Goal: Task Accomplishment & Management: Manage account settings

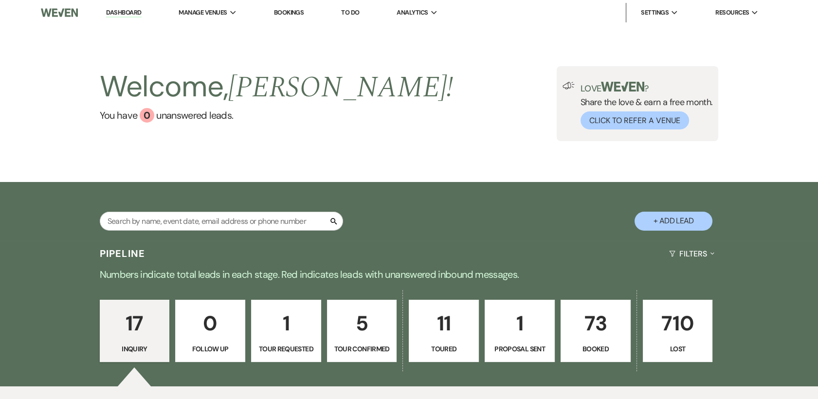
click at [602, 330] on p "73" at bounding box center [595, 323] width 57 height 33
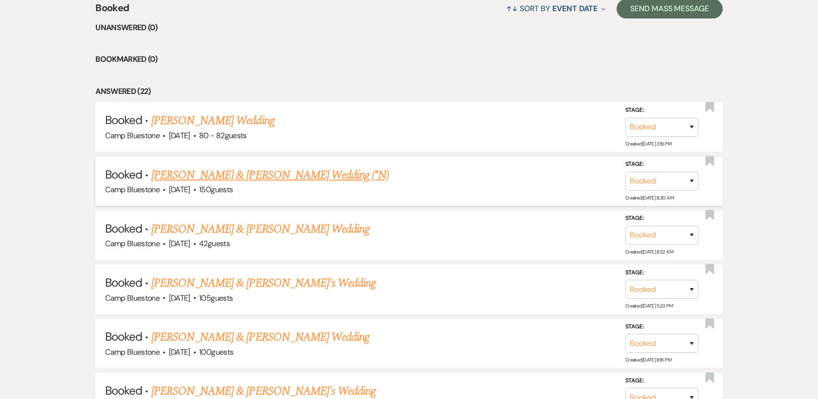
scroll to position [486, 0]
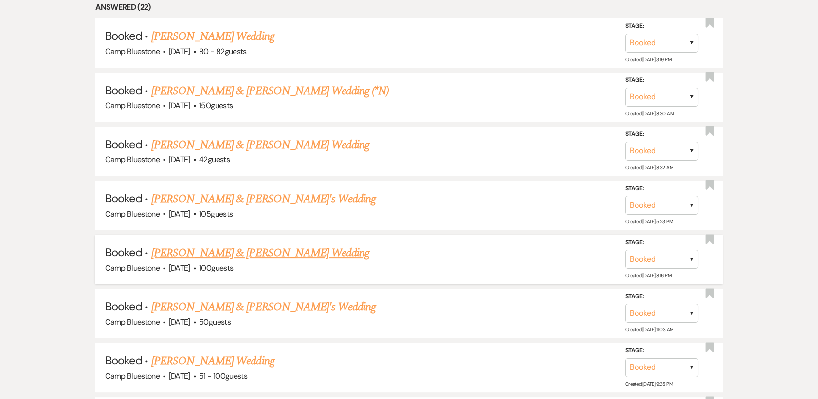
click at [285, 254] on link "[PERSON_NAME] & [PERSON_NAME] Wedding" at bounding box center [260, 253] width 218 height 18
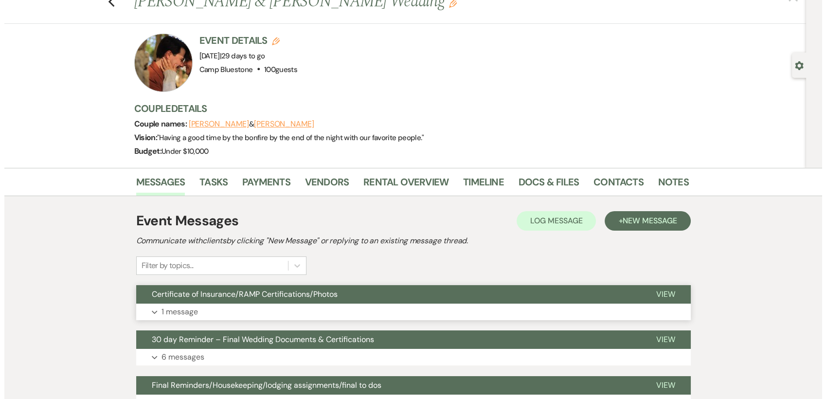
scroll to position [162, 0]
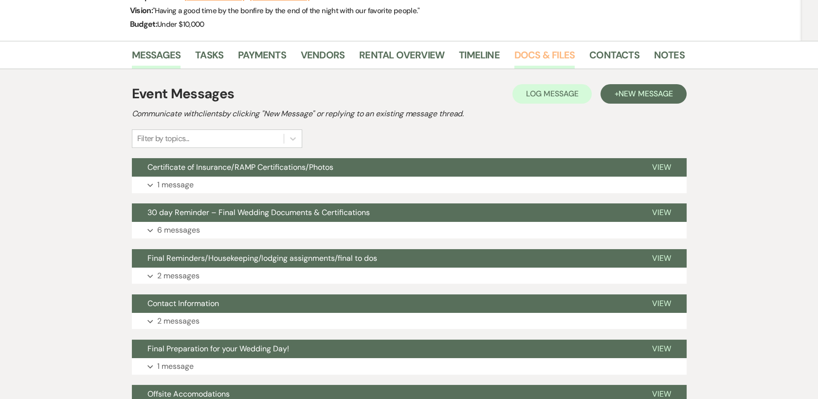
click at [535, 49] on link "Docs & Files" at bounding box center [544, 57] width 60 height 21
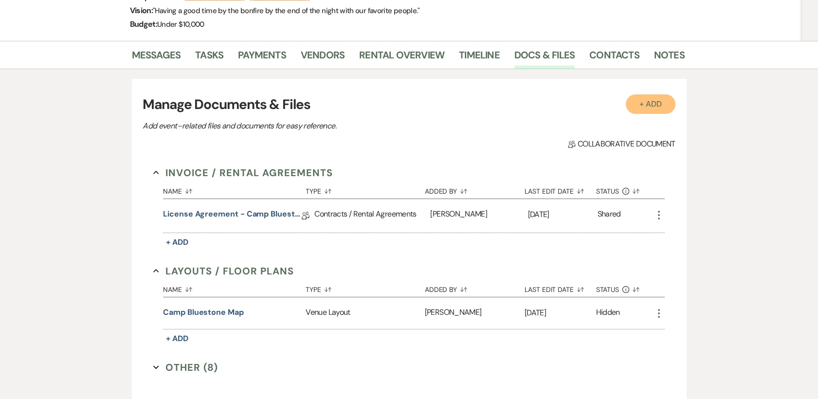
click at [634, 106] on button "+ Add" at bounding box center [651, 103] width 50 height 19
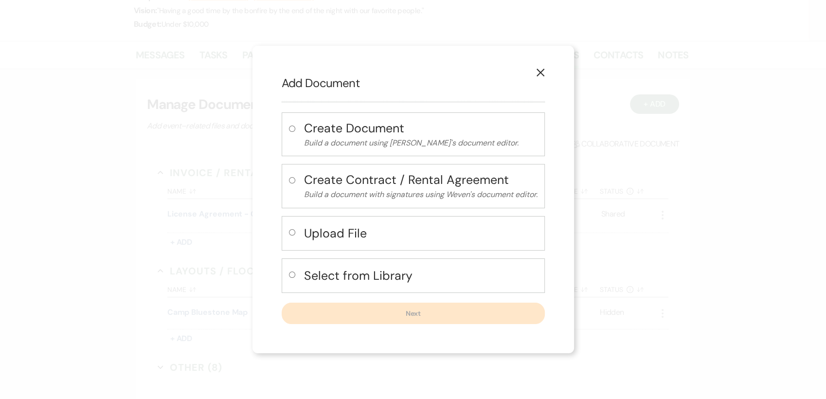
click at [319, 235] on h4 "Upload File" at bounding box center [421, 233] width 234 height 17
radio input "true"
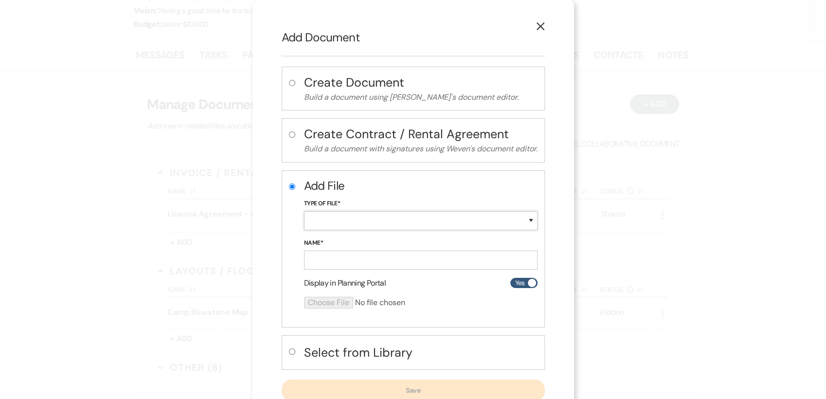
click at [371, 219] on select "Special Event Insurance Vendor Certificate of Insurance Contracts / Rental Agre…" at bounding box center [421, 220] width 234 height 19
select select "19"
click at [304, 211] on select "Special Event Insurance Vendor Certificate of Insurance Contracts / Rental Agre…" at bounding box center [421, 220] width 234 height 19
click at [330, 255] on input "Name*" at bounding box center [421, 260] width 234 height 19
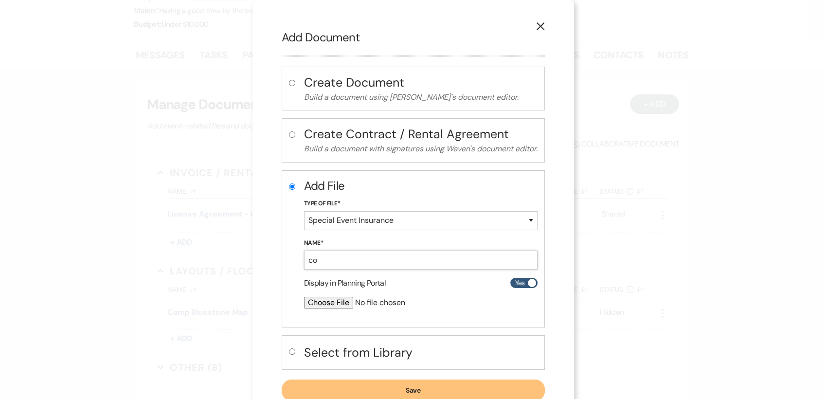
type input "c"
type input "event insurance marni"
click at [323, 300] on input "file" at bounding box center [395, 303] width 182 height 12
type input "C:\fakepath\Certificate of Insurance marni.pdf"
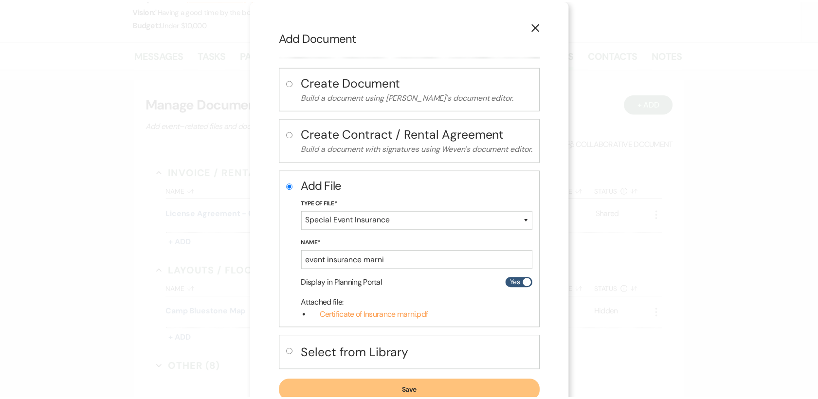
scroll to position [31, 0]
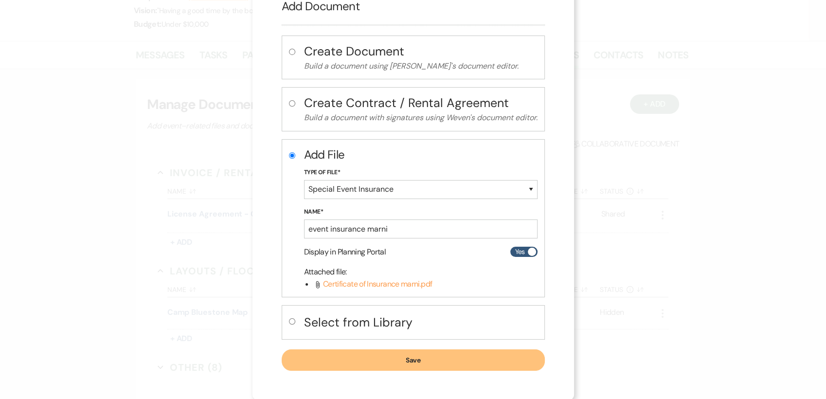
click at [420, 360] on button "Save" at bounding box center [413, 359] width 263 height 21
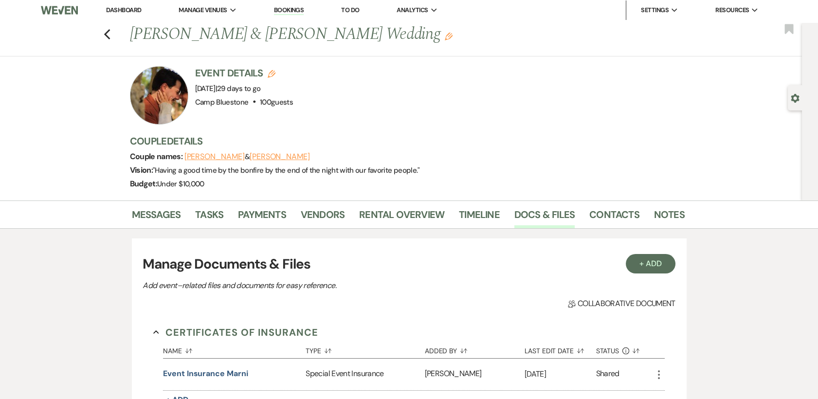
scroll to position [0, 0]
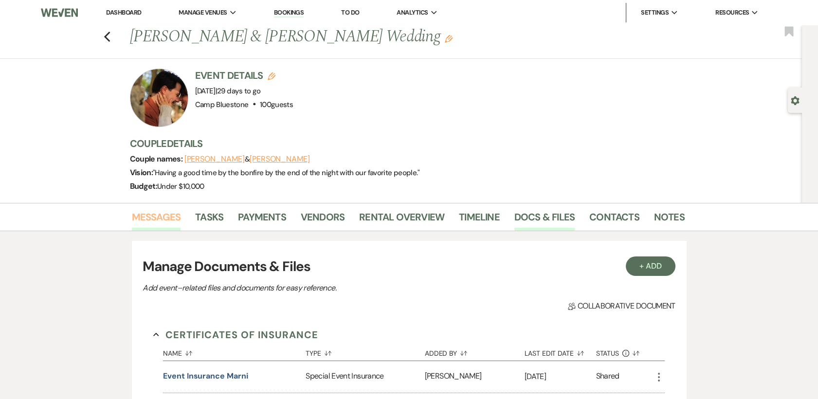
click at [170, 219] on link "Messages" at bounding box center [156, 219] width 49 height 21
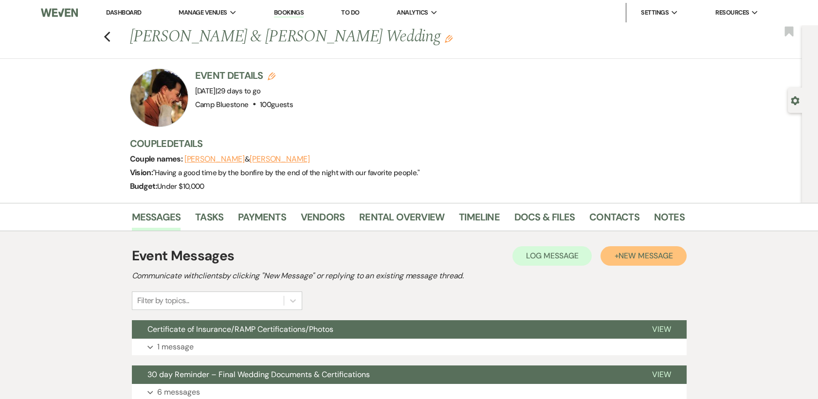
click at [635, 260] on button "+ New Message" at bounding box center [643, 255] width 86 height 19
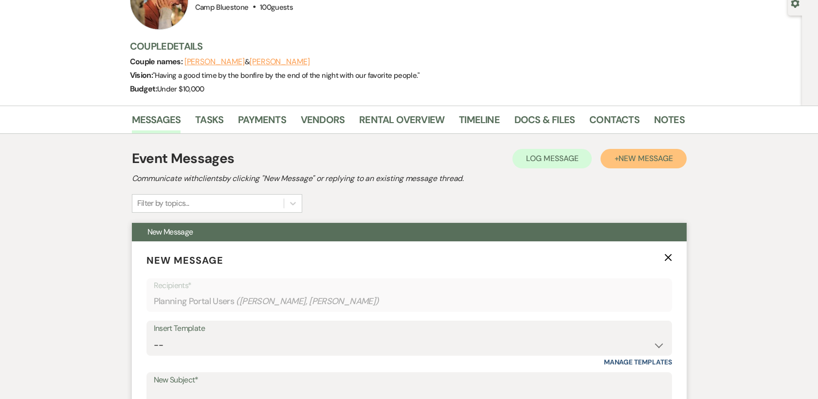
scroll to position [216, 0]
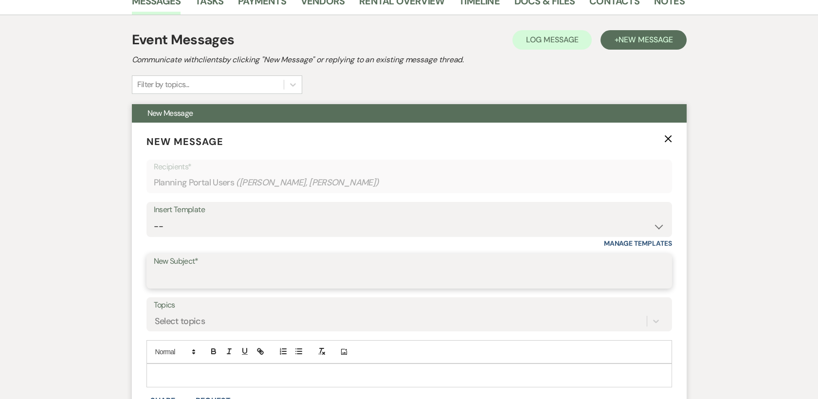
click at [191, 278] on input "New Subject*" at bounding box center [409, 278] width 511 height 19
type input "v"
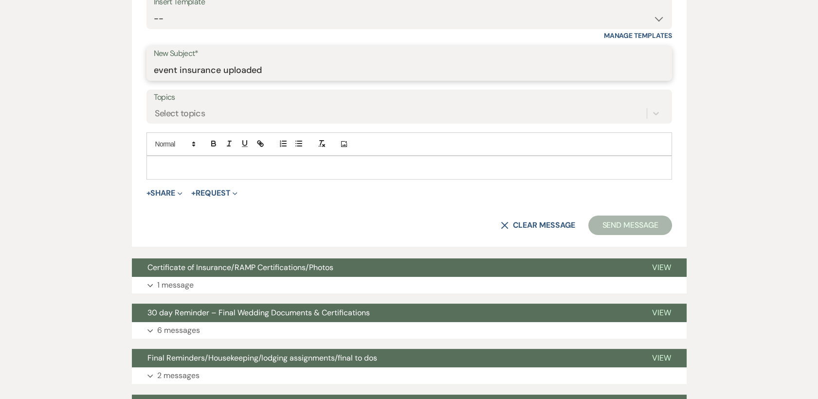
scroll to position [432, 0]
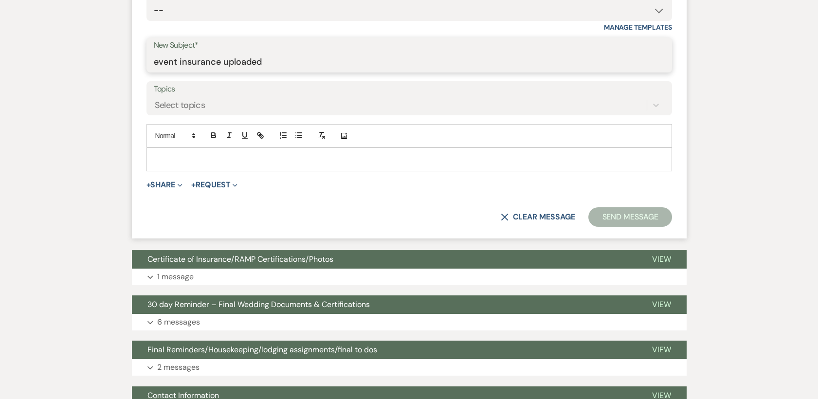
type input "event insurance uploaded"
click at [199, 154] on p at bounding box center [409, 159] width 510 height 11
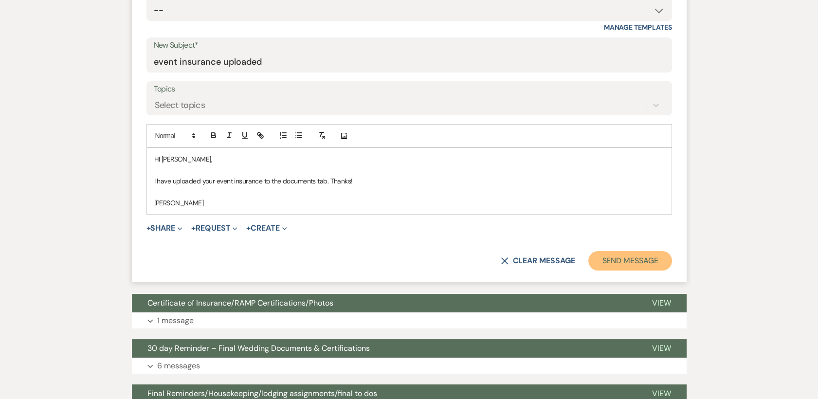
click at [599, 258] on button "Send Message" at bounding box center [629, 260] width 83 height 19
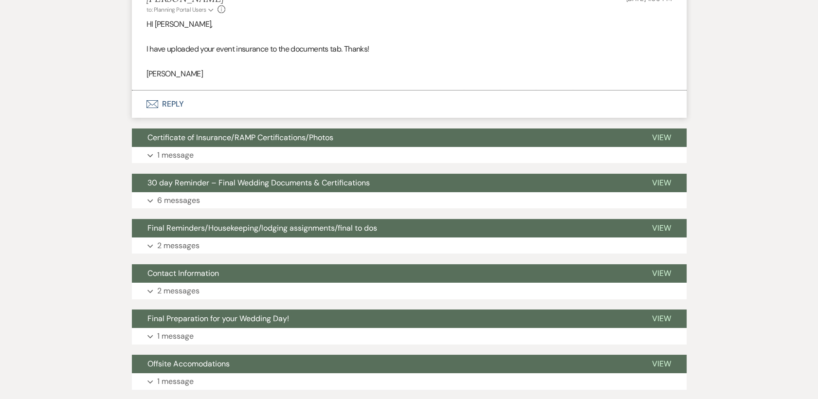
scroll to position [0, 0]
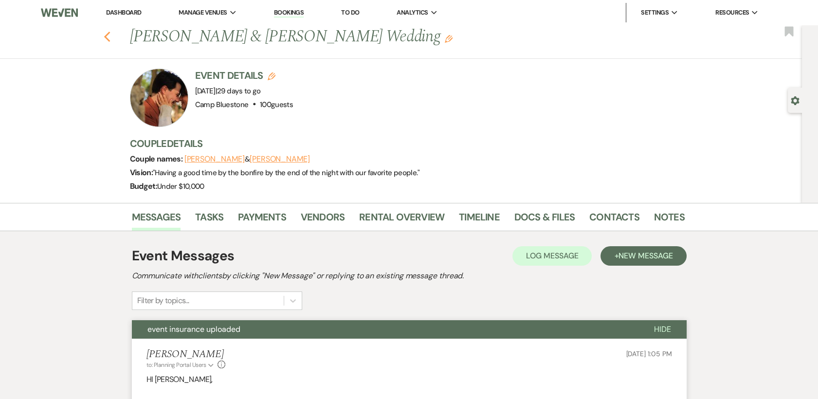
click at [110, 36] on use "button" at bounding box center [107, 37] width 6 height 11
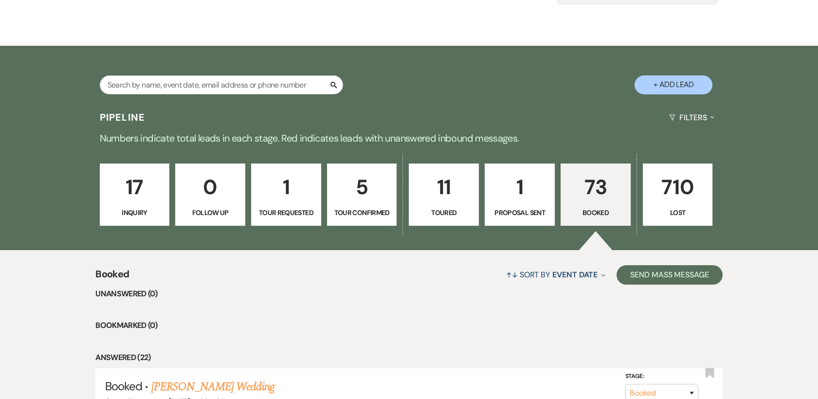
scroll to position [162, 0]
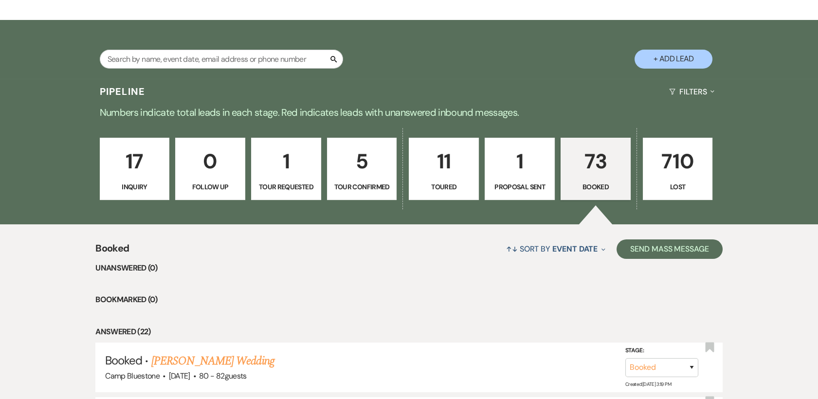
click at [132, 169] on p "17" at bounding box center [134, 161] width 57 height 33
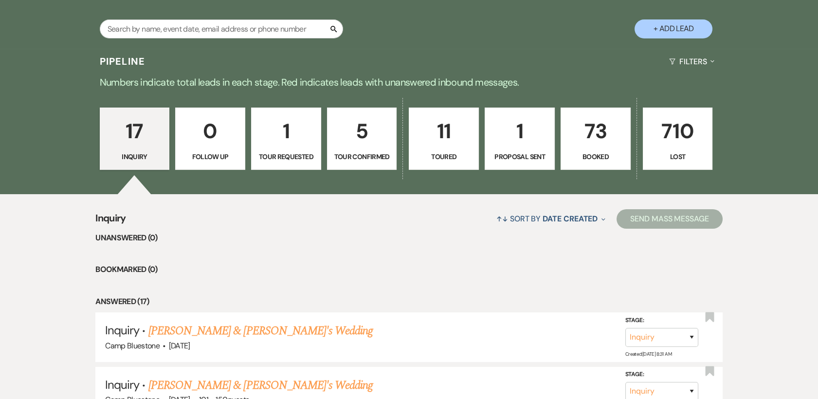
scroll to position [162, 0]
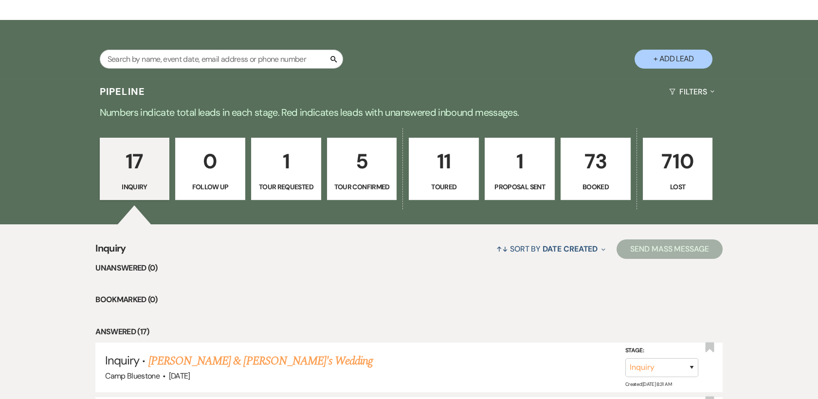
click at [662, 62] on button "+ Add Lead" at bounding box center [673, 59] width 78 height 19
select select "548"
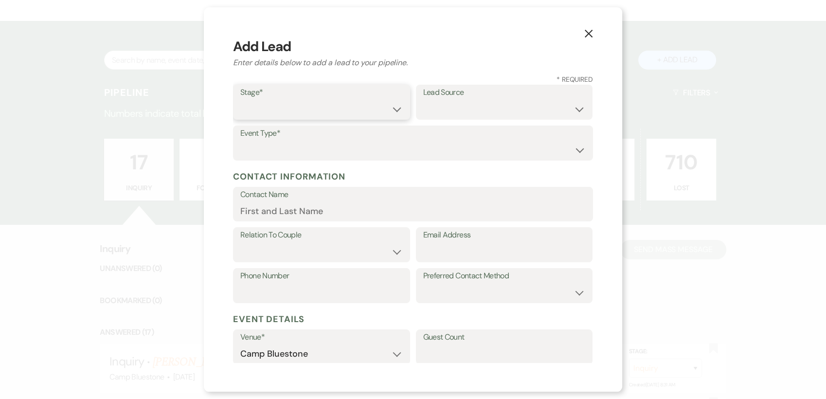
click at [381, 104] on select "Inquiry Follow Up Tour Requested Tour Confirmed Toured Proposal Sent Booked Lost" at bounding box center [321, 109] width 162 height 19
select select "4"
click at [240, 100] on select "Inquiry Follow Up Tour Requested Tour Confirmed Toured Proposal Sent Booked Lost" at bounding box center [321, 109] width 162 height 19
click at [450, 103] on select "Weven Venue Website Instagram Facebook Pinterest Google The Knot Wedding Wire H…" at bounding box center [504, 109] width 162 height 19
click at [466, 57] on h2 "Enter details below to add a lead to your pipeline." at bounding box center [413, 63] width 360 height 12
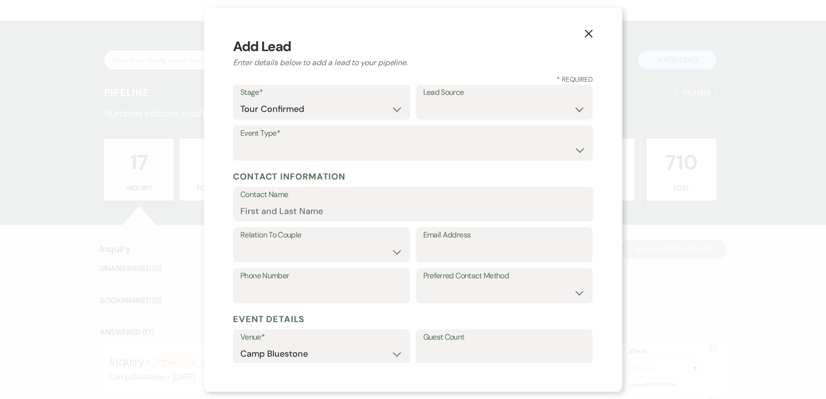
drag, startPoint x: 586, startPoint y: 35, endPoint x: 546, endPoint y: 49, distance: 42.6
click at [586, 35] on icon "X" at bounding box center [588, 33] width 9 height 9
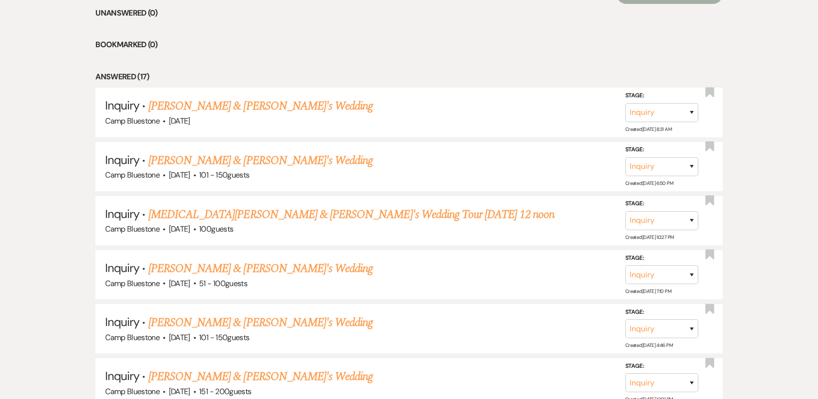
scroll to position [432, 0]
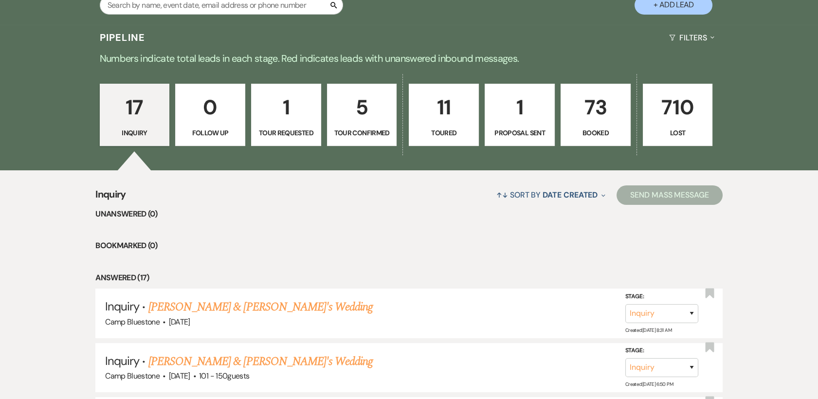
click at [288, 110] on p "1" at bounding box center [285, 107] width 57 height 33
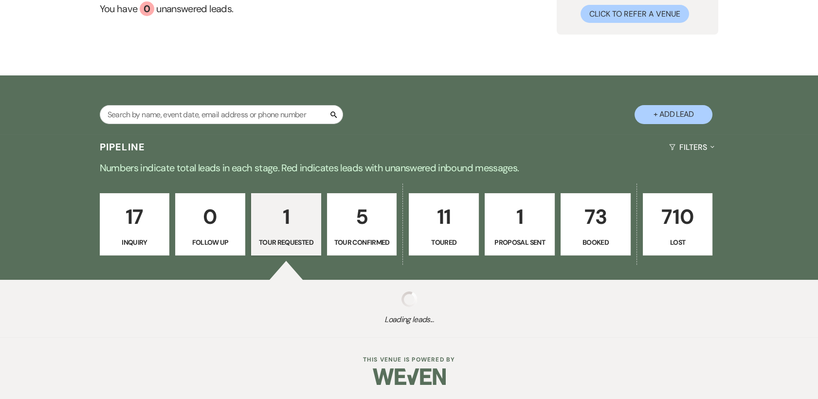
select select "2"
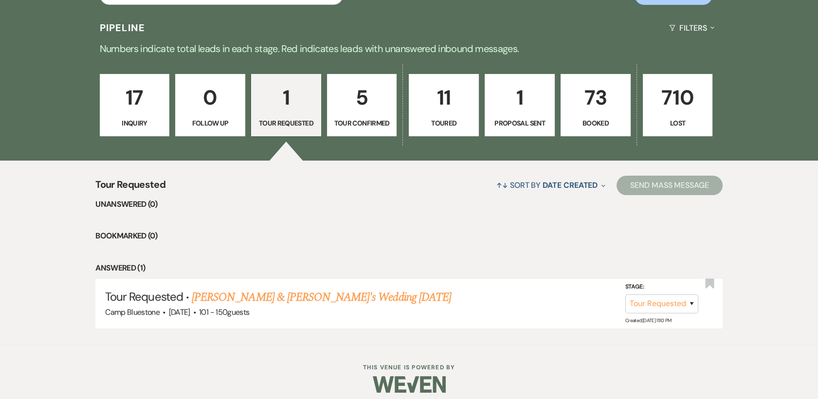
scroll to position [234, 0]
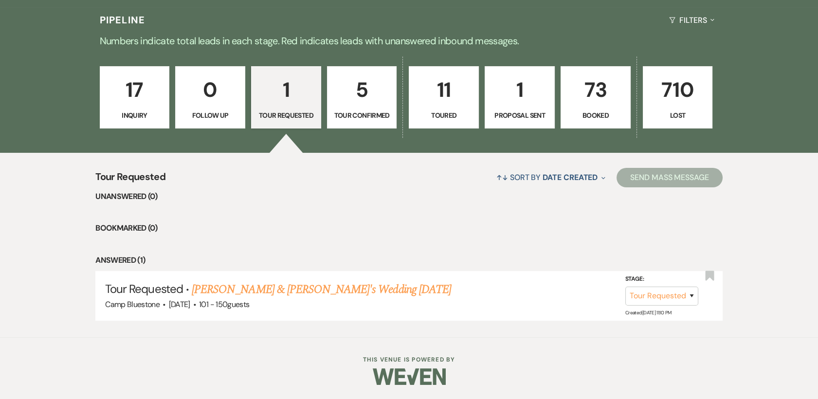
click at [444, 98] on p "11" at bounding box center [443, 89] width 57 height 33
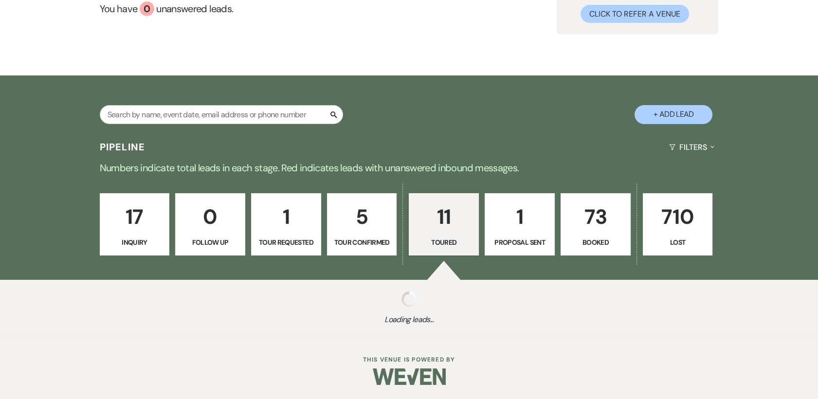
select select "5"
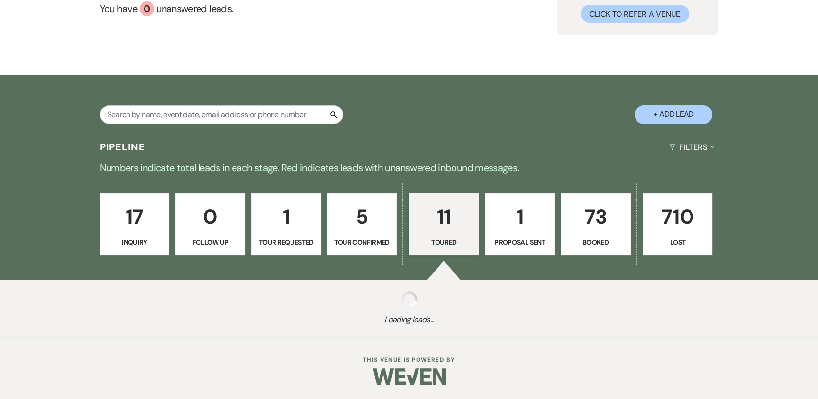
select select "5"
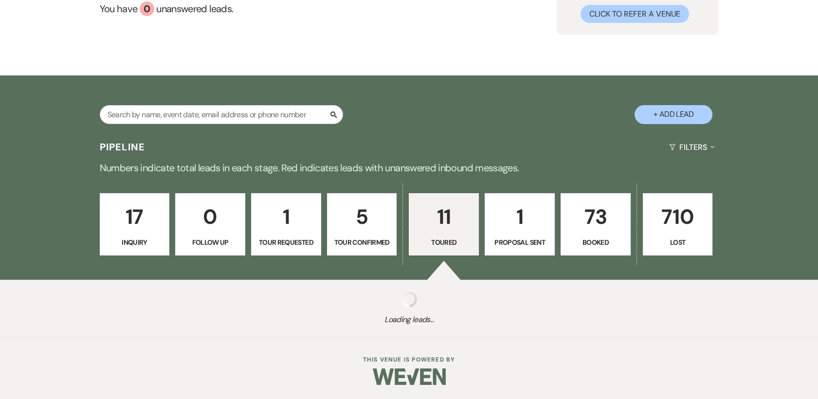
select select "5"
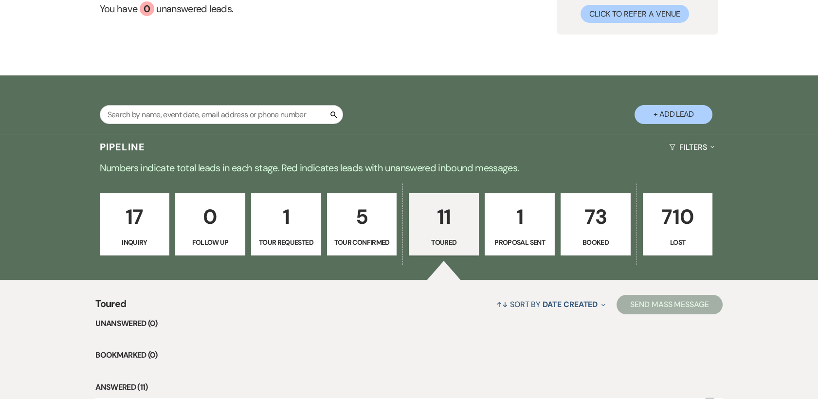
scroll to position [234, 0]
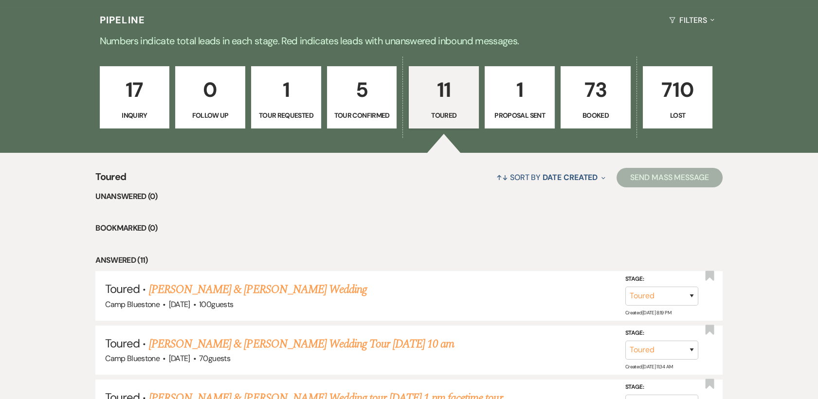
click at [372, 100] on p "5" at bounding box center [361, 89] width 57 height 33
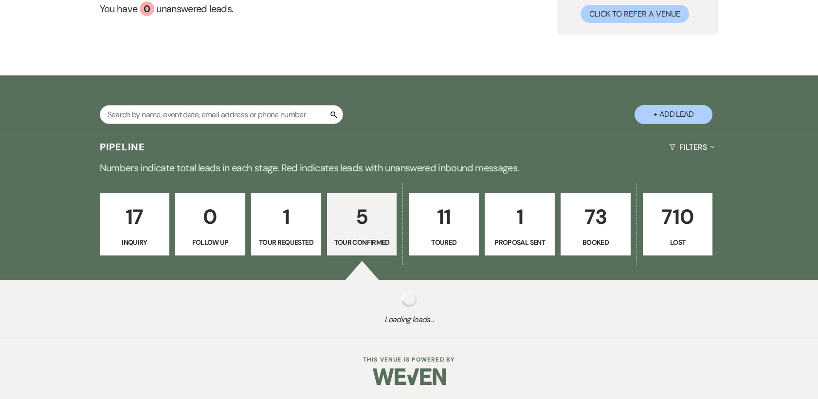
scroll to position [234, 0]
select select "4"
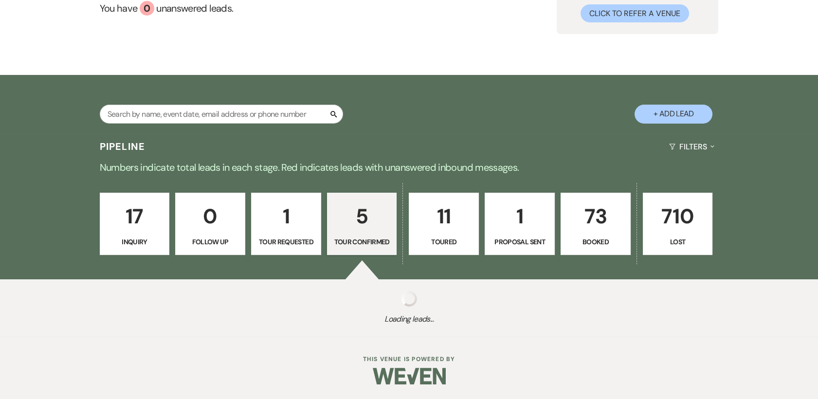
select select "4"
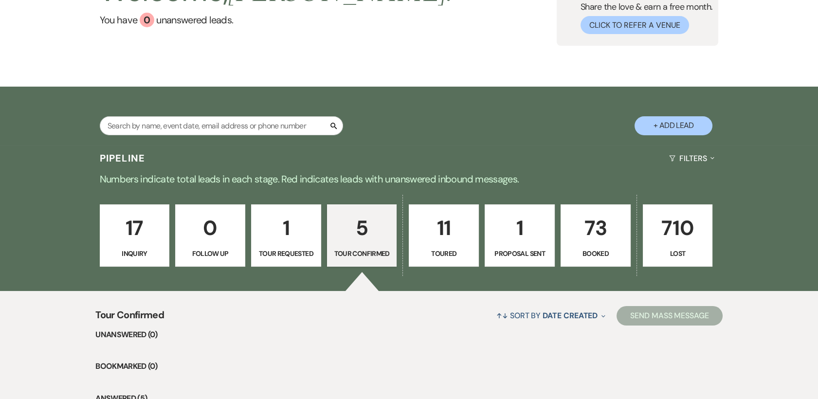
scroll to position [71, 0]
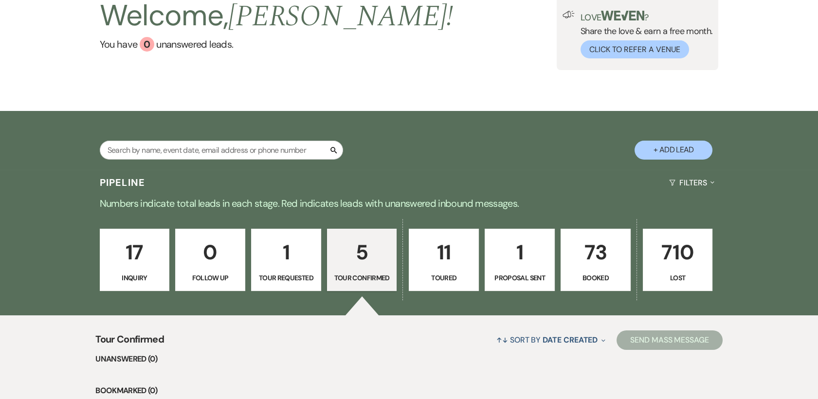
click at [434, 62] on div "Welcome, [PERSON_NAME] ! You have 0 unanswered lead s . Love ? Share the love &…" at bounding box center [409, 32] width 701 height 75
drag, startPoint x: 590, startPoint y: 253, endPoint x: 397, endPoint y: 92, distance: 251.0
click at [590, 253] on p "73" at bounding box center [595, 252] width 57 height 33
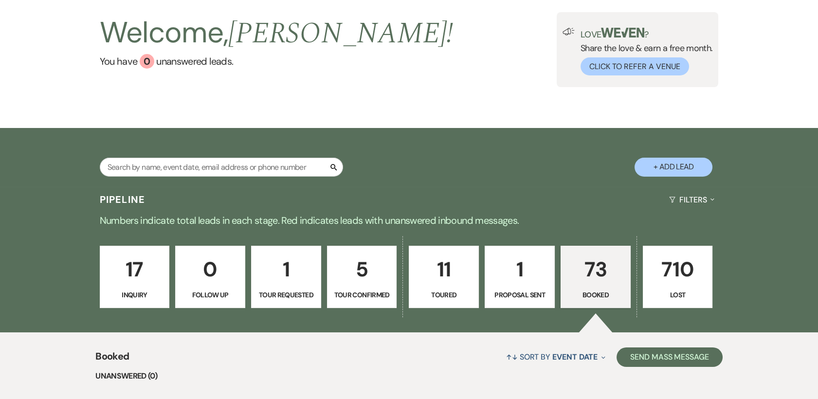
scroll to position [17, 0]
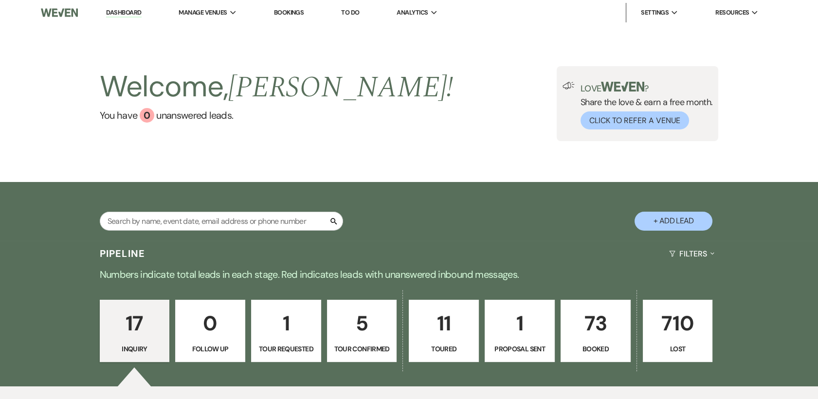
click at [598, 332] on p "73" at bounding box center [595, 323] width 57 height 33
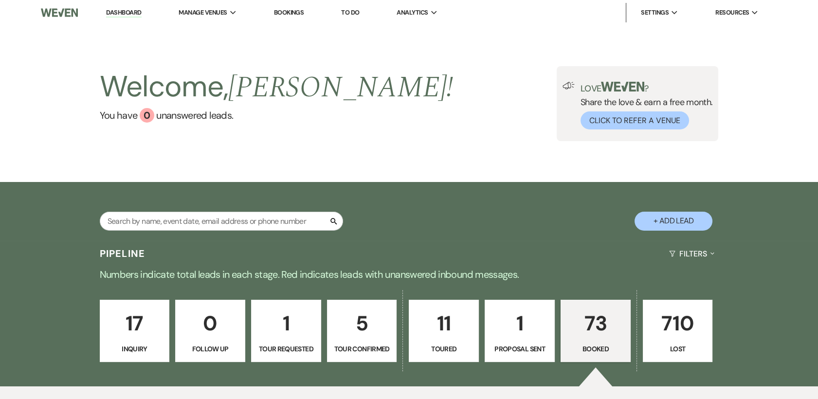
click at [598, 324] on p "73" at bounding box center [595, 323] width 57 height 33
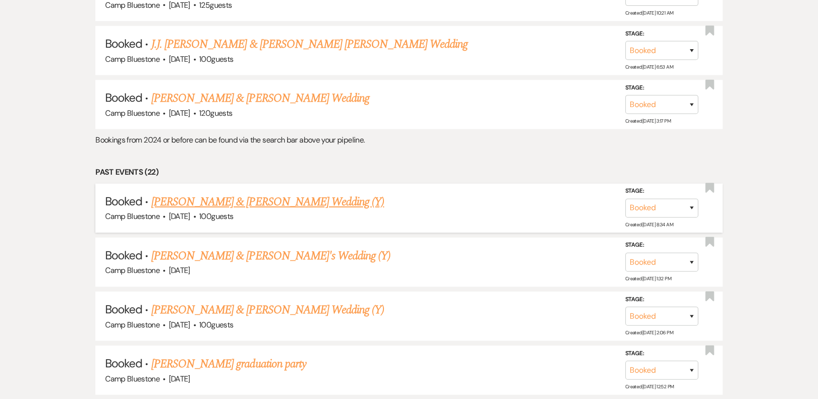
scroll to position [1567, 0]
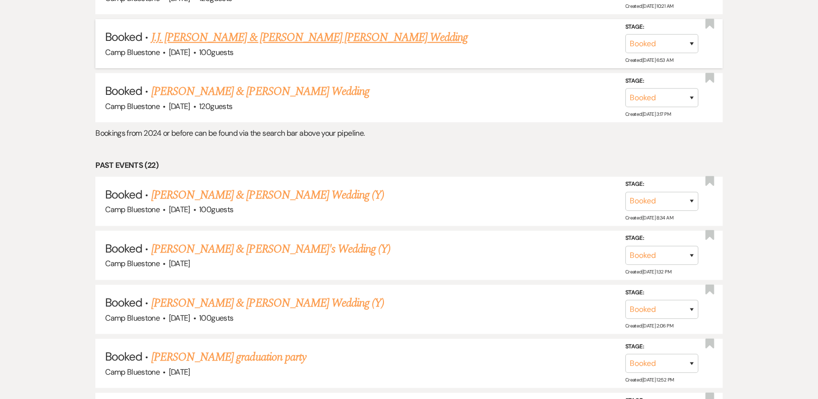
click at [259, 35] on link "J.J. [PERSON_NAME] & [PERSON_NAME] [PERSON_NAME] Wedding" at bounding box center [309, 38] width 316 height 18
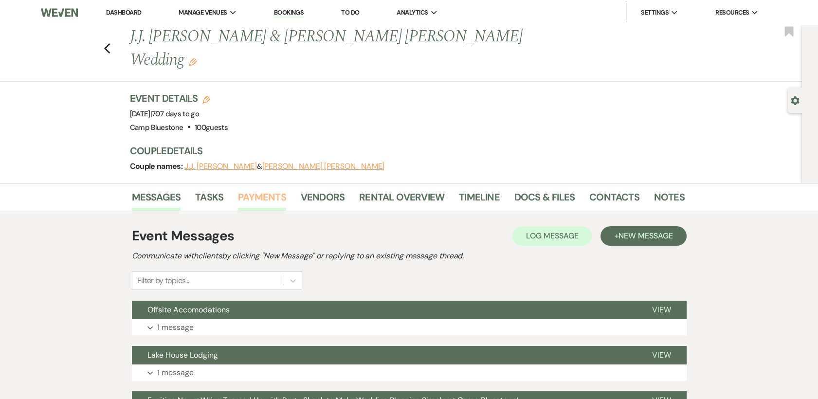
click at [255, 189] on link "Payments" at bounding box center [262, 199] width 48 height 21
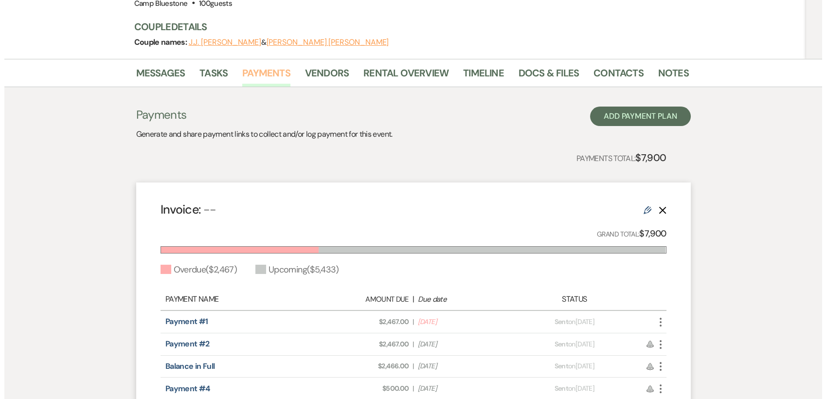
scroll to position [218, 0]
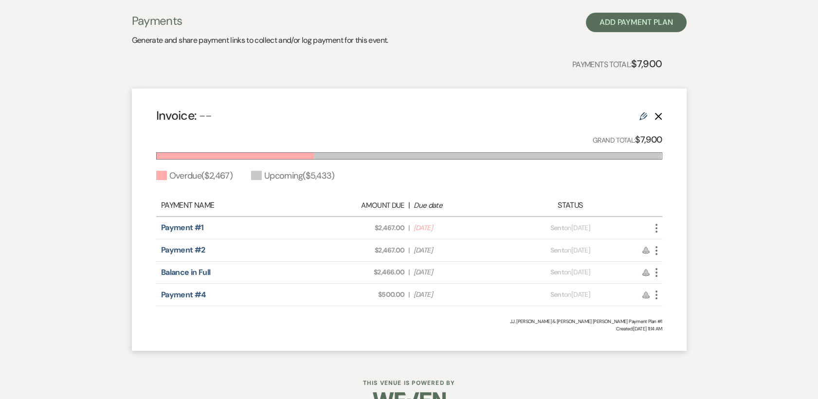
click at [656, 222] on icon "More" at bounding box center [656, 228] width 12 height 12
click at [767, 126] on div "Messages Tasks Payments Vendors Rental Overview Timeline Docs & Files Contacts …" at bounding box center [409, 163] width 818 height 396
click at [661, 222] on icon "More" at bounding box center [656, 228] width 12 height 12
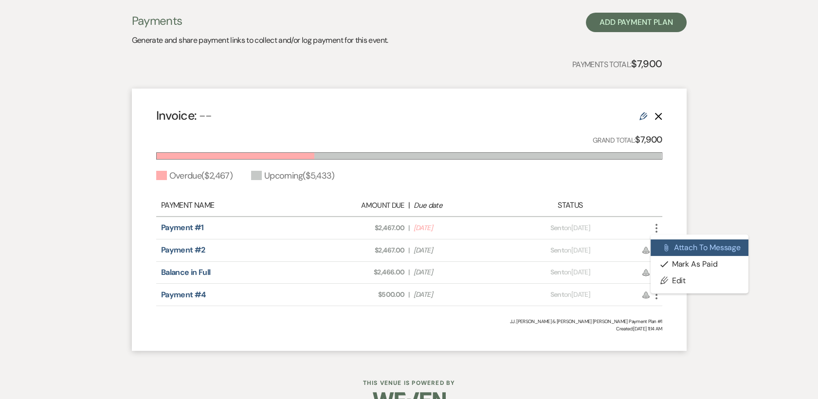
click at [676, 239] on button "Attach File Attach to Message" at bounding box center [699, 247] width 98 height 17
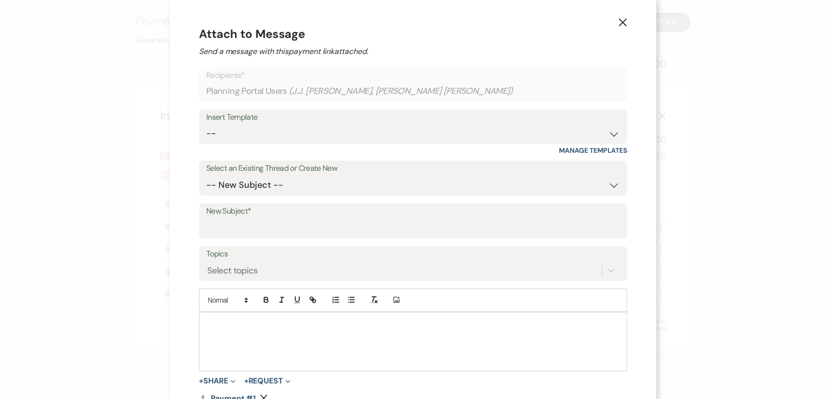
scroll to position [0, 0]
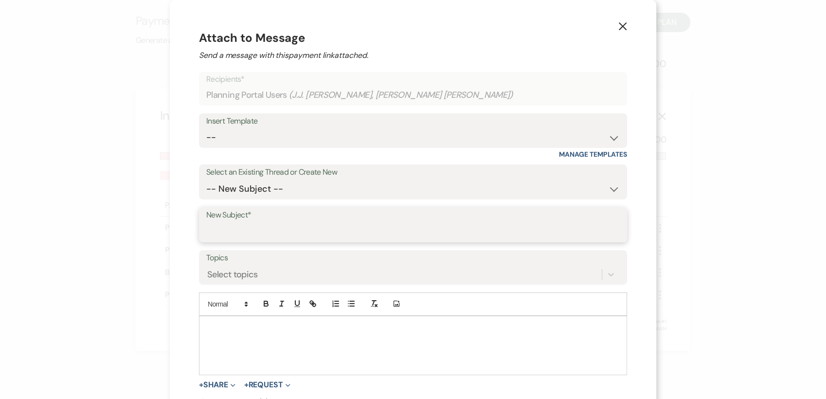
click at [324, 229] on input "New Subject*" at bounding box center [413, 231] width 414 height 19
type input "payment past due"
click at [264, 338] on div at bounding box center [412, 345] width 427 height 58
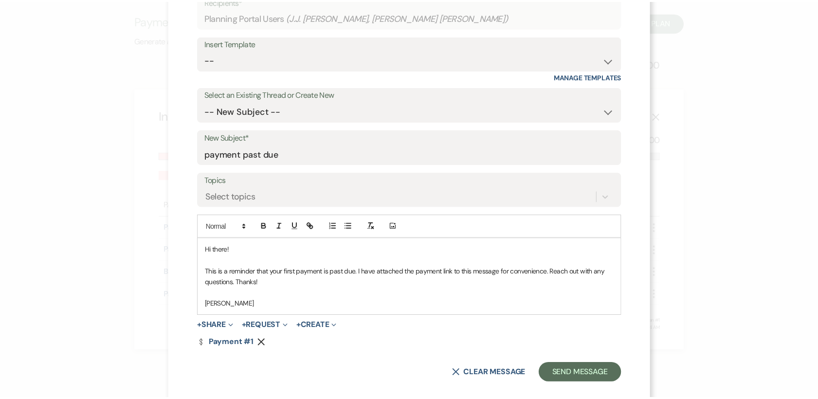
scroll to position [91, 0]
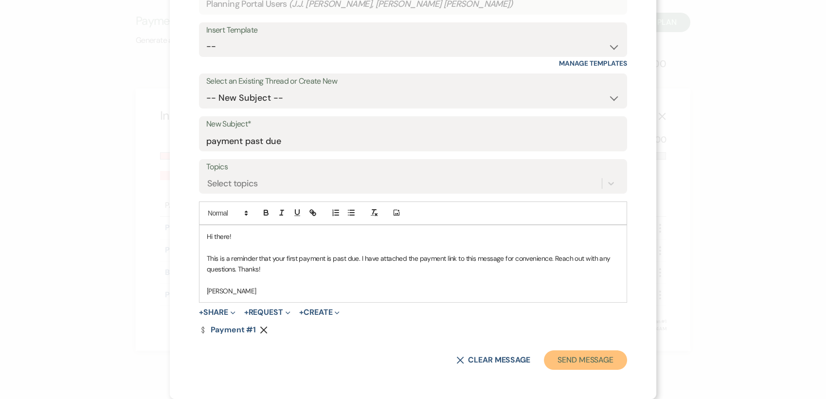
click at [560, 363] on button "Send Message" at bounding box center [585, 359] width 83 height 19
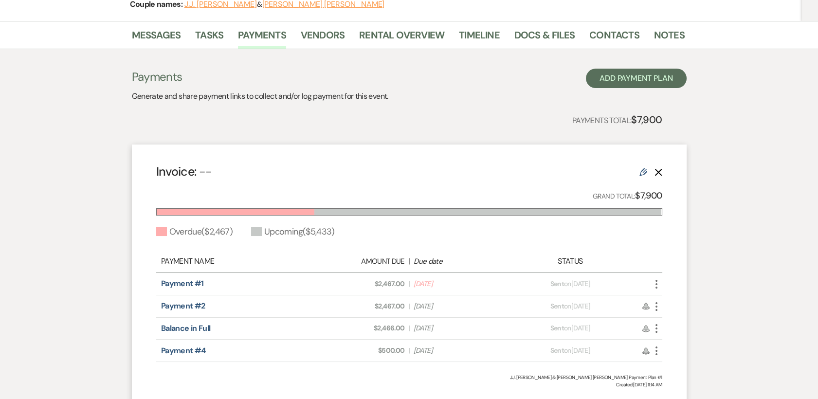
scroll to position [0, 0]
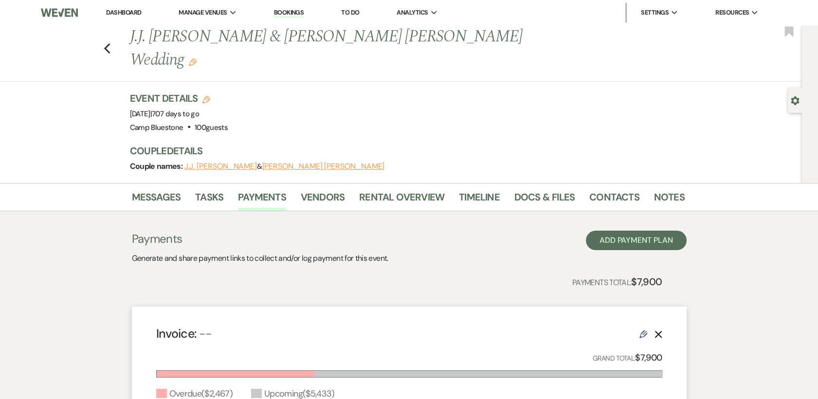
click at [118, 11] on link "Dashboard" at bounding box center [123, 12] width 35 height 8
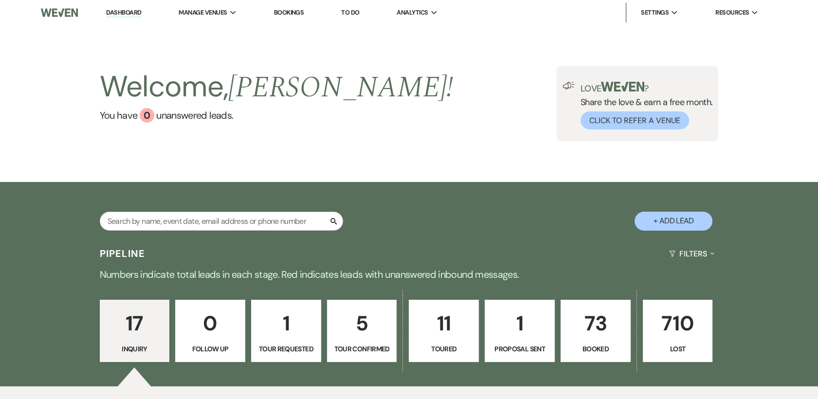
click at [426, 135] on div "Welcome, [PERSON_NAME] ! You have 0 unanswered lead s . Love ? Share the love &…" at bounding box center [409, 103] width 701 height 75
click at [596, 329] on p "73" at bounding box center [595, 323] width 57 height 33
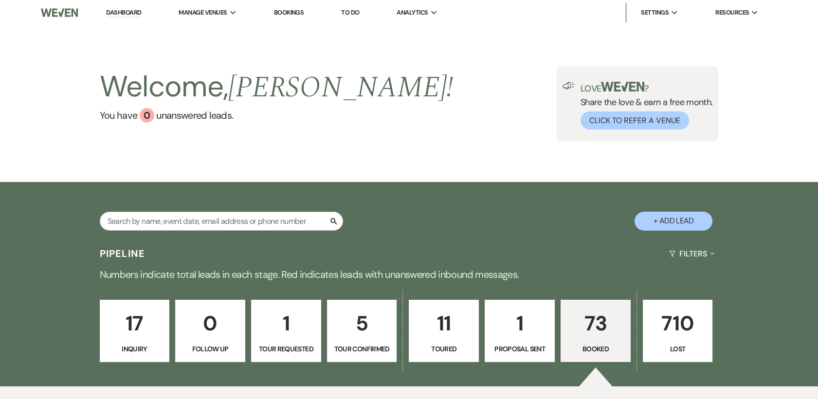
scroll to position [216, 0]
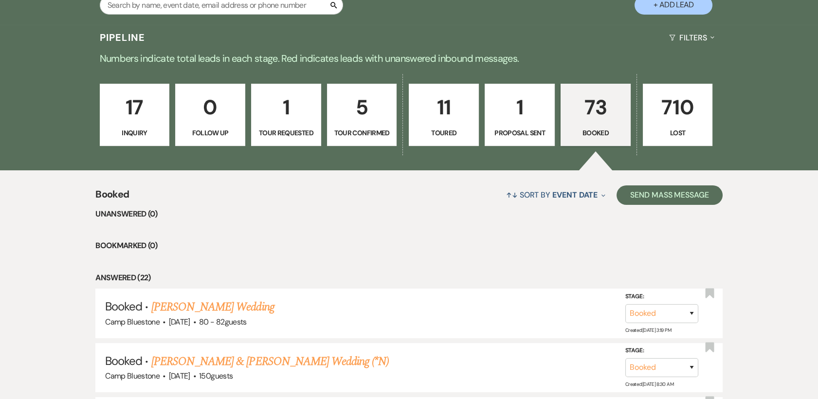
click at [516, 102] on p "1" at bounding box center [519, 107] width 57 height 33
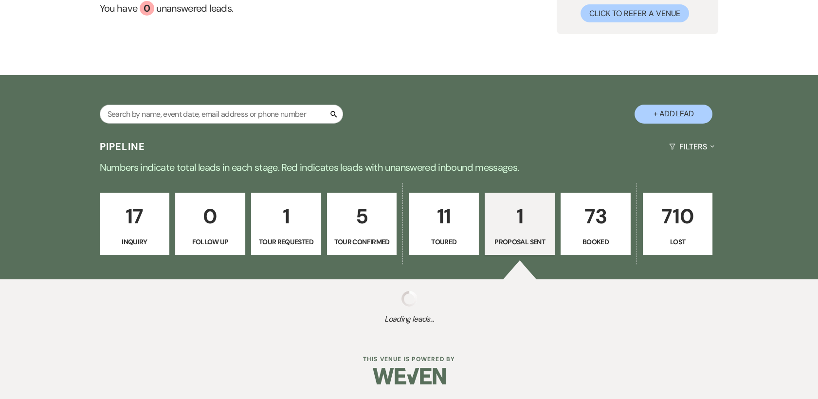
scroll to position [216, 0]
select select "6"
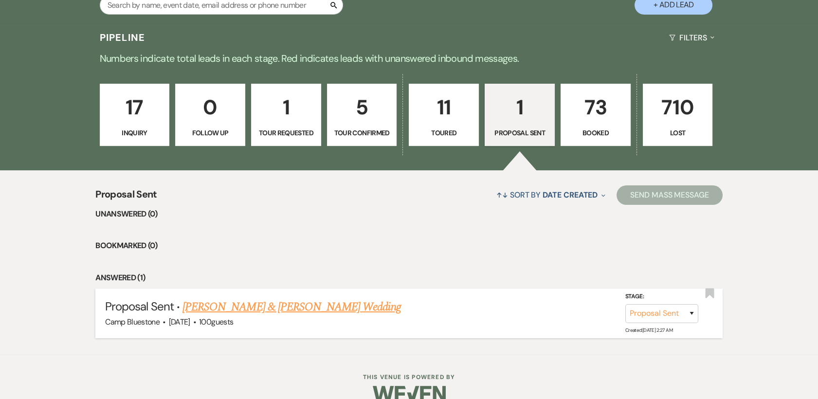
click at [323, 306] on link "Jacob Dahl & Hannah Smith's Wedding" at bounding box center [291, 307] width 218 height 18
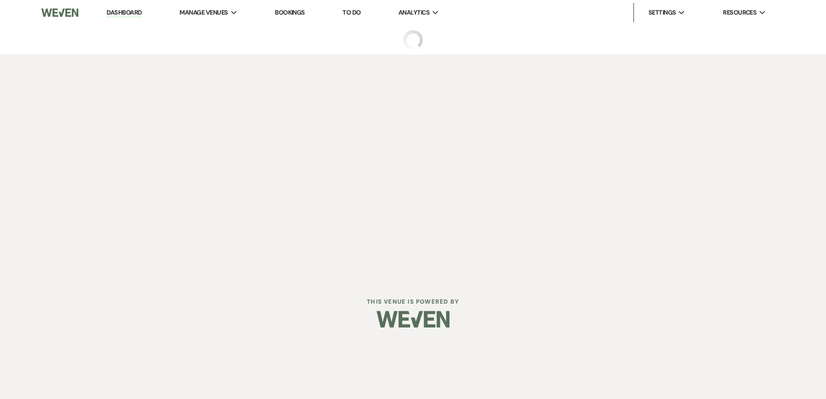
select select "6"
select select "1"
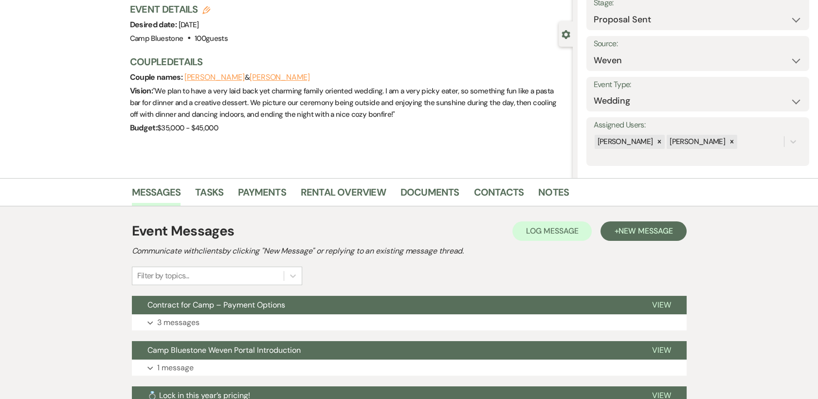
scroll to position [210, 0]
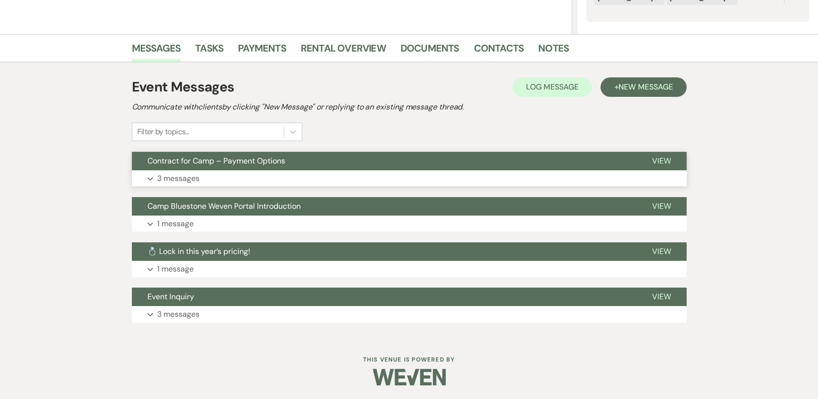
click at [179, 175] on p "3 messages" at bounding box center [178, 178] width 42 height 13
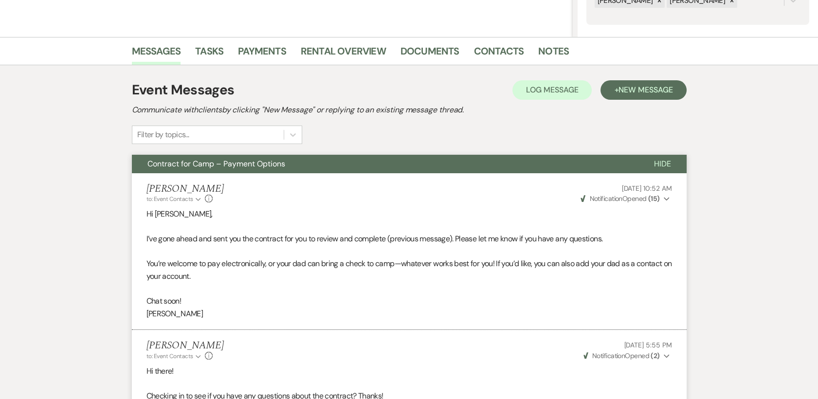
scroll to position [0, 0]
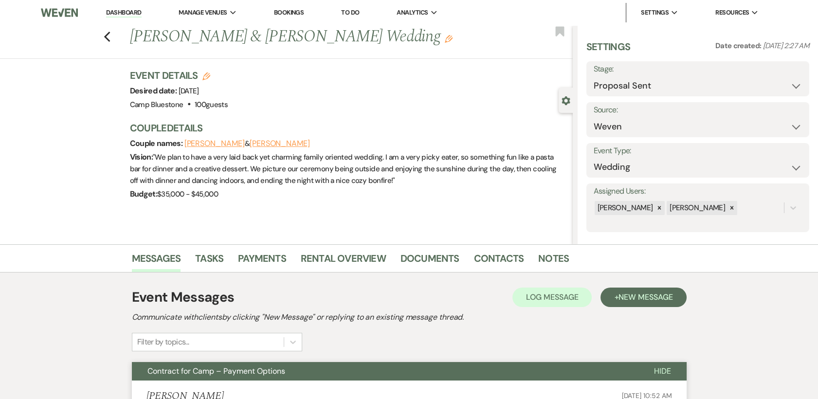
drag, startPoint x: 121, startPoint y: 15, endPoint x: 132, endPoint y: 9, distance: 12.6
click at [121, 15] on link "Dashboard" at bounding box center [123, 12] width 35 height 9
